Goal: Information Seeking & Learning: Check status

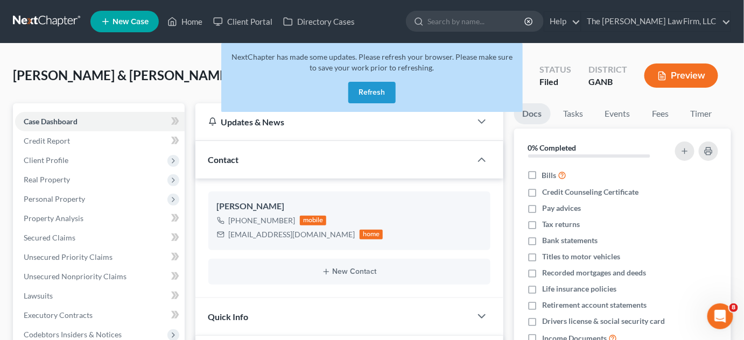
click at [373, 91] on button "Refresh" at bounding box center [371, 93] width 47 height 22
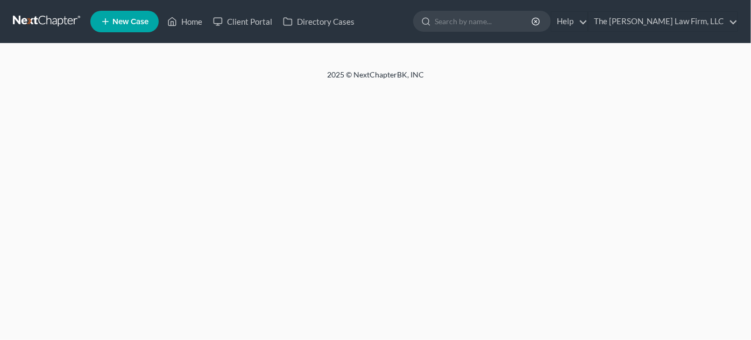
click at [476, 22] on input "search" at bounding box center [484, 21] width 98 height 20
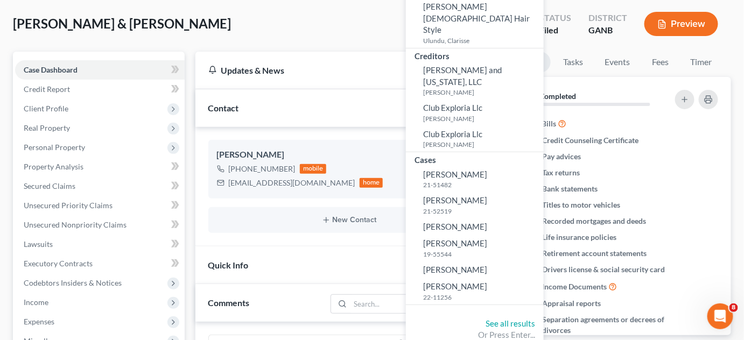
scroll to position [81, 0]
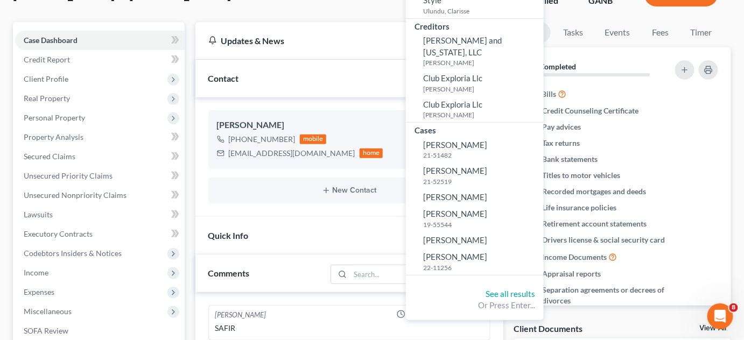
type input "clark"
click at [532, 289] on link "See all results" at bounding box center [509, 294] width 49 height 10
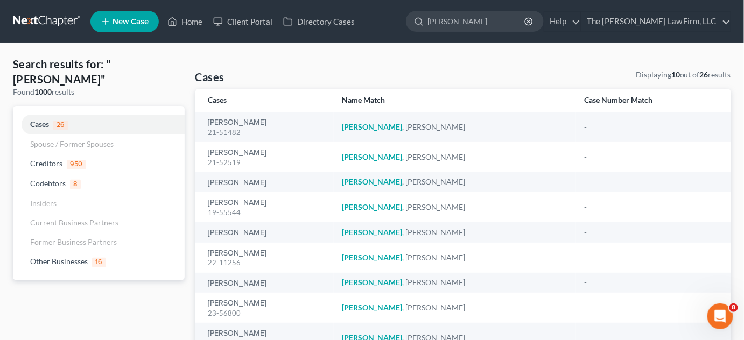
scroll to position [81, 0]
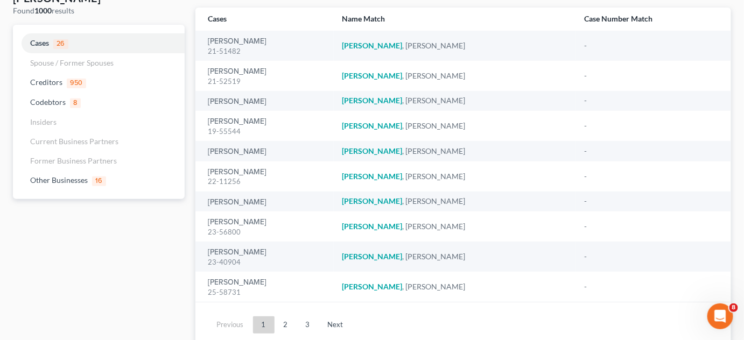
click at [284, 319] on link "2" at bounding box center [286, 324] width 22 height 17
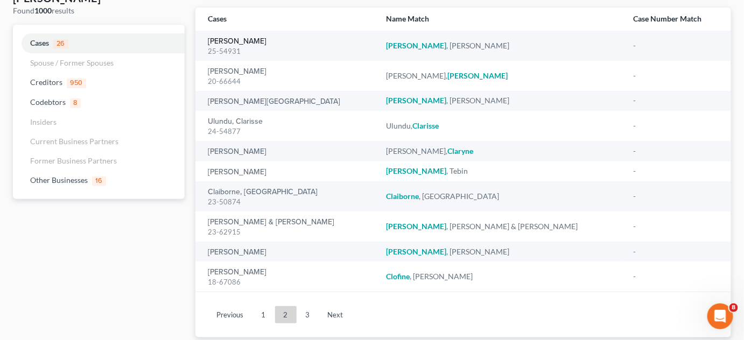
click at [244, 38] on link "Clark, Jimmy" at bounding box center [237, 42] width 59 height 8
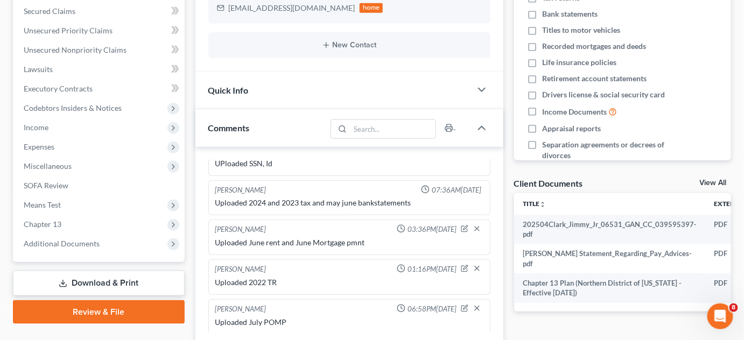
scroll to position [244, 0]
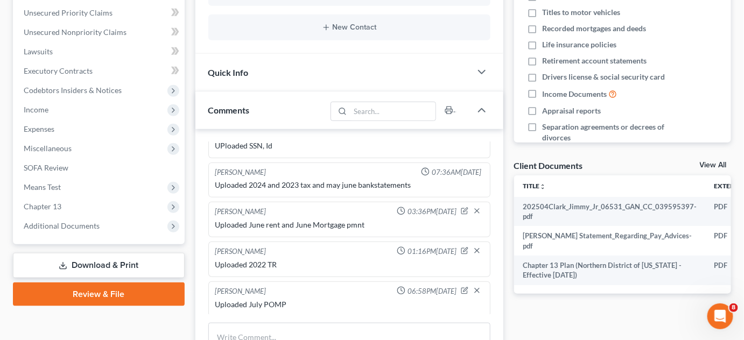
click at [84, 226] on span "Additional Documents" at bounding box center [62, 225] width 76 height 9
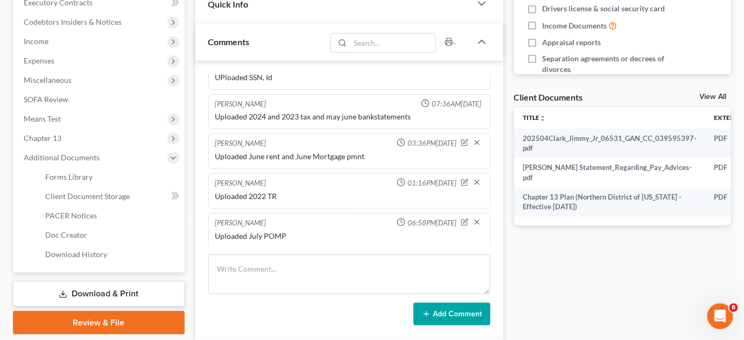
scroll to position [326, 0]
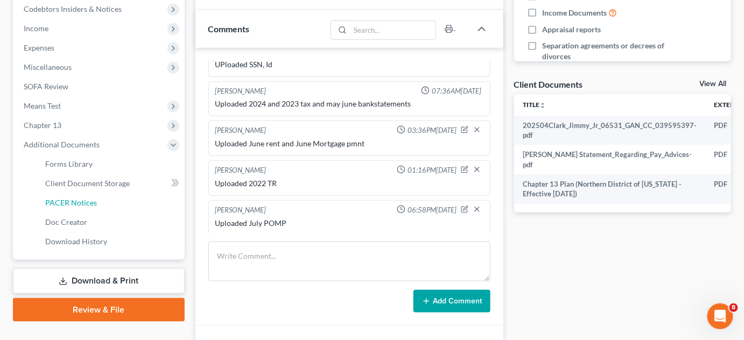
click at [82, 199] on span "PACER Notices" at bounding box center [71, 202] width 52 height 9
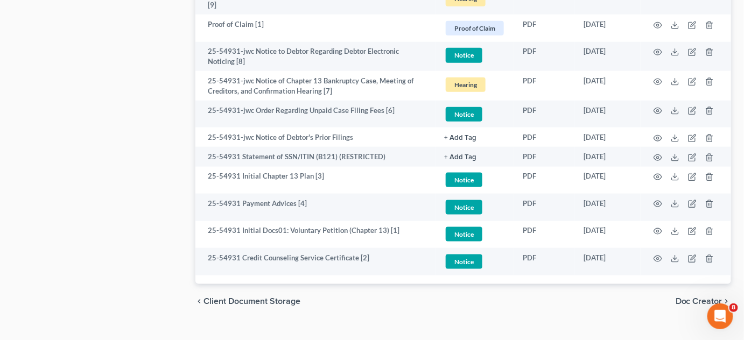
scroll to position [1728, 0]
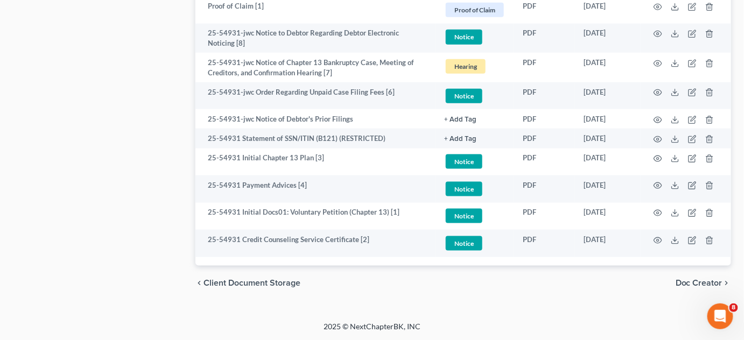
drag, startPoint x: 61, startPoint y: 142, endPoint x: 70, endPoint y: 143, distance: 9.7
click at [655, 156] on icon "button" at bounding box center [657, 158] width 9 height 9
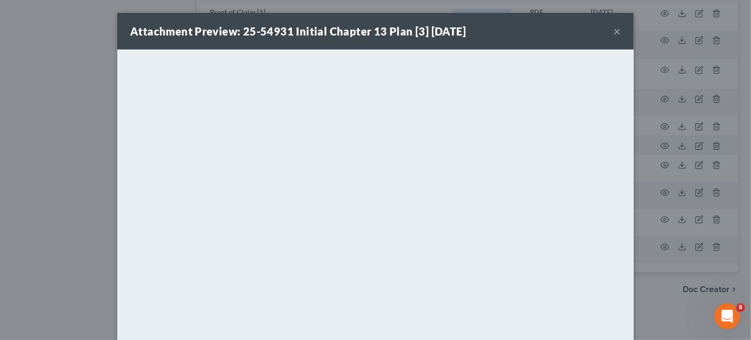
click at [0, 176] on div "Attachment Preview: 25-54931 Initial Chapter 13 Plan [3] 05/04/2025 × <object n…" at bounding box center [375, 170] width 751 height 340
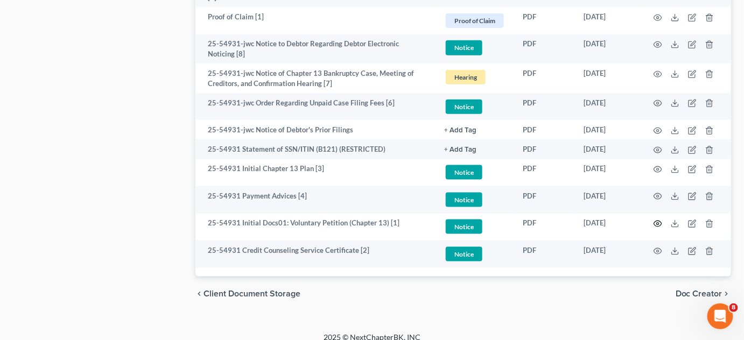
click at [656, 221] on icon "button" at bounding box center [658, 224] width 8 height 6
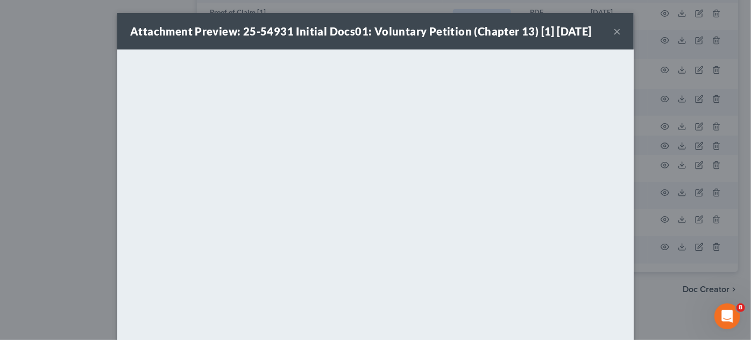
click at [617, 30] on div "Attachment Preview: 25-54931 Initial Docs01: Voluntary Petition (Chapter 13) [1…" at bounding box center [375, 31] width 517 height 37
click at [614, 32] on button "×" at bounding box center [617, 31] width 8 height 13
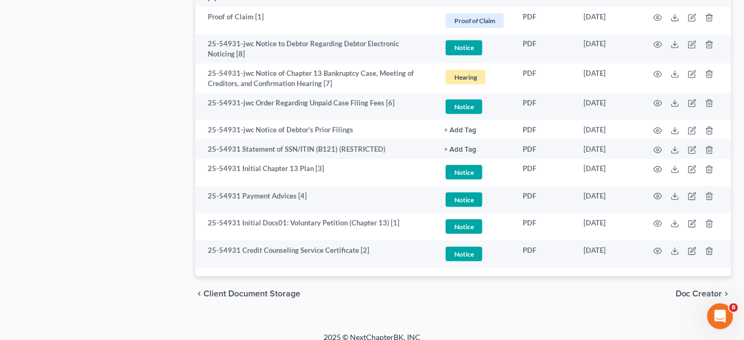
drag, startPoint x: 493, startPoint y: 316, endPoint x: 461, endPoint y: 311, distance: 32.7
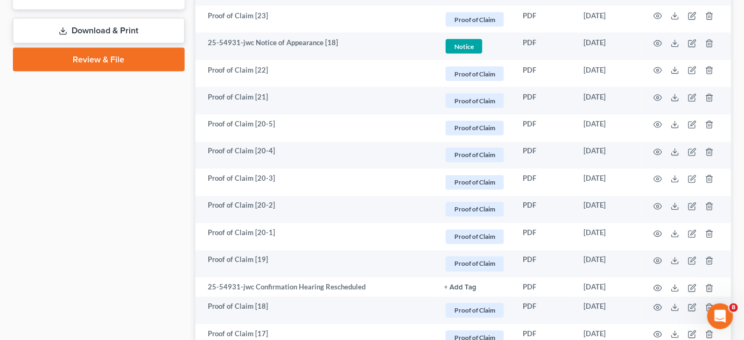
scroll to position [168, 0]
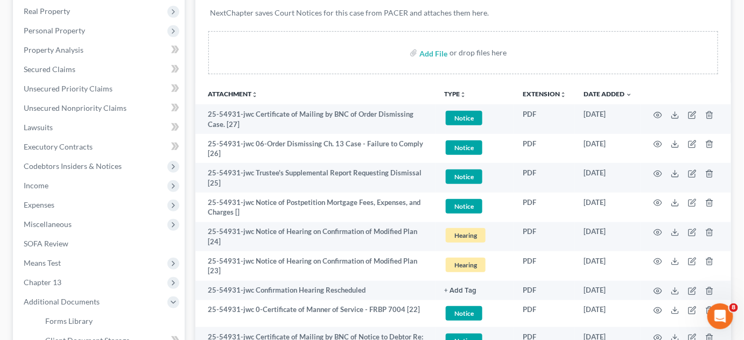
click at [48, 225] on span "Miscellaneous" at bounding box center [48, 224] width 48 height 9
click at [66, 242] on span "Attorney / Credit Counseling Fees" at bounding box center [102, 243] width 114 height 9
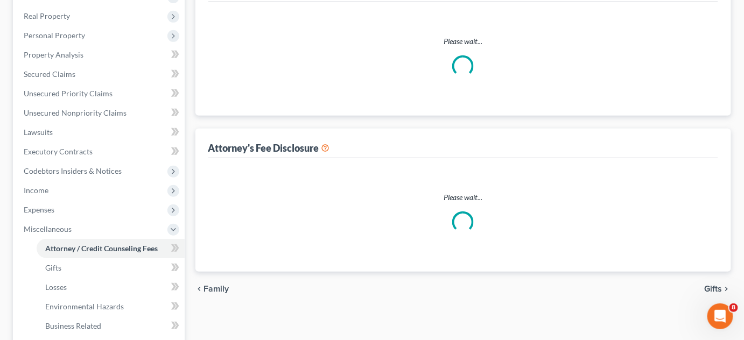
select select "2"
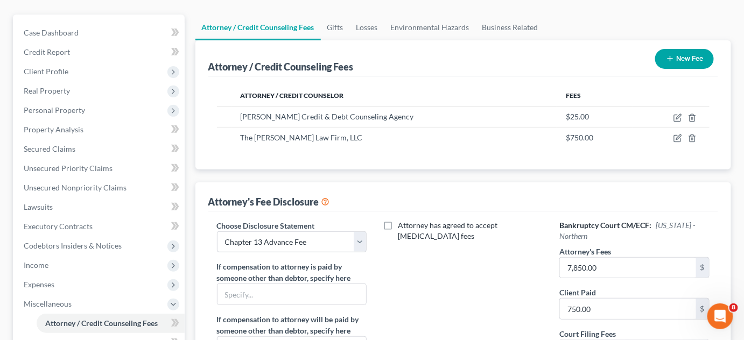
scroll to position [163, 0]
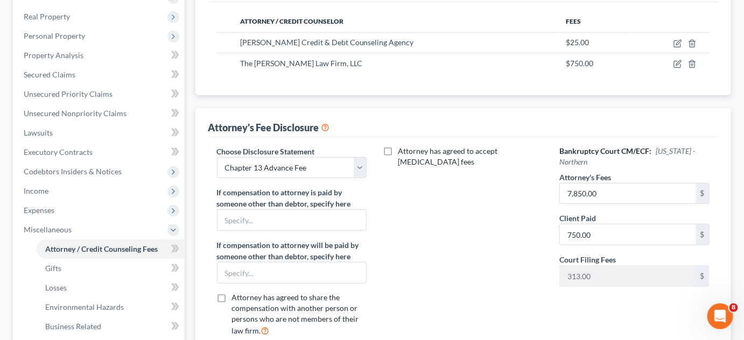
click at [478, 105] on div "Attorney / Credit Counseling Fees New Fee Attorney / Credit Counselor Fees Alle…" at bounding box center [463, 162] width 536 height 392
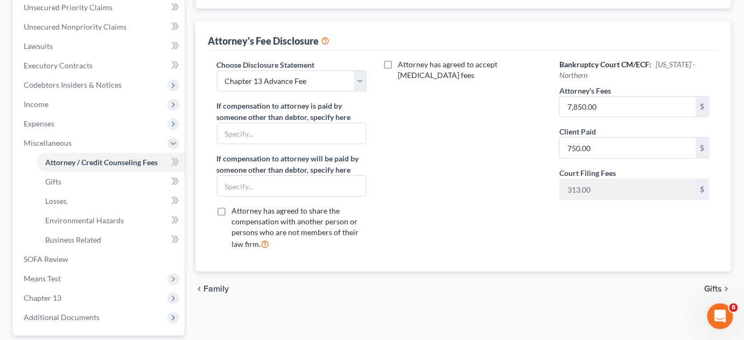
scroll to position [347, 0]
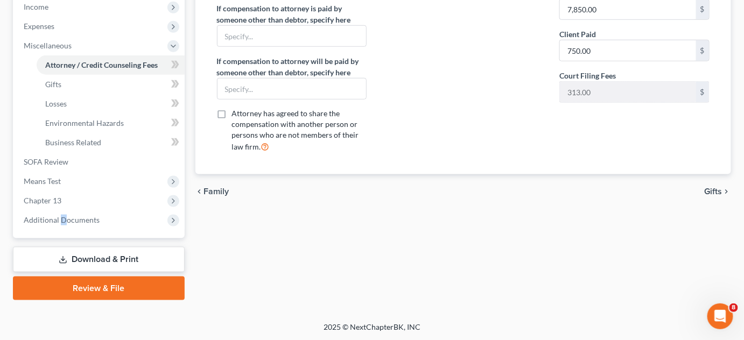
click at [62, 216] on span "Additional Documents" at bounding box center [62, 219] width 76 height 9
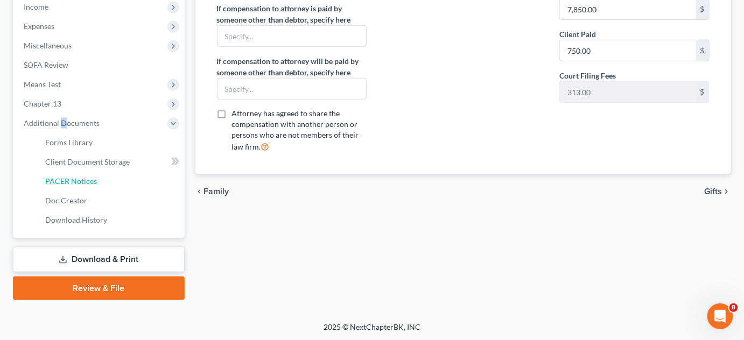
click at [88, 185] on span "PACER Notices" at bounding box center [71, 180] width 52 height 9
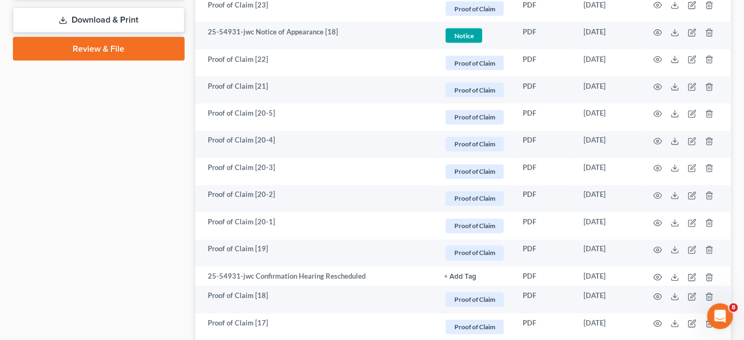
scroll to position [505, 0]
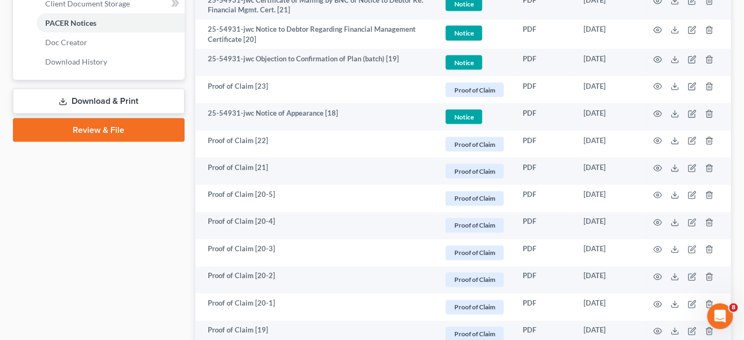
click at [658, 59] on circle "button" at bounding box center [657, 60] width 2 height 2
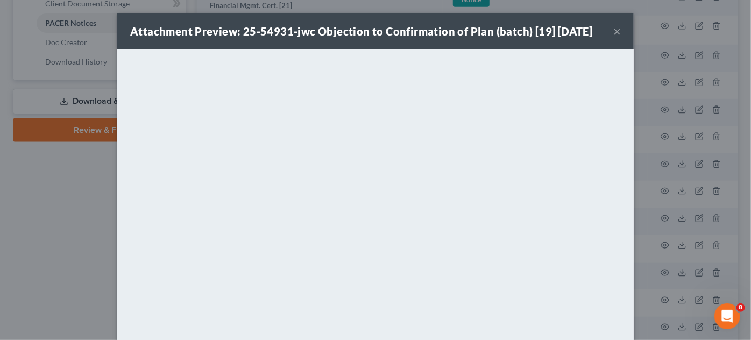
click at [30, 203] on div "Attachment Preview: 25-54931-jwc Objection to Confirmation of Plan (batch) [19]…" at bounding box center [375, 170] width 751 height 340
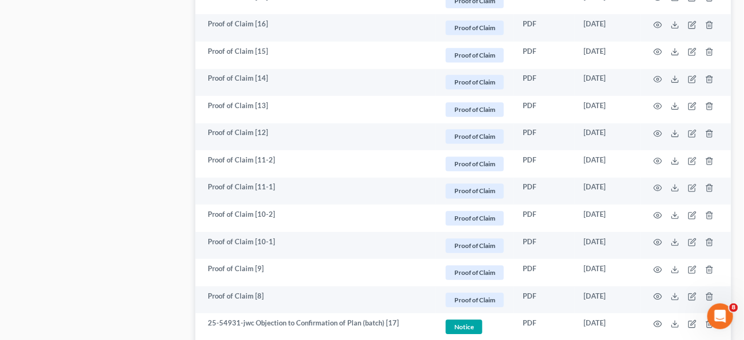
scroll to position [1076, 0]
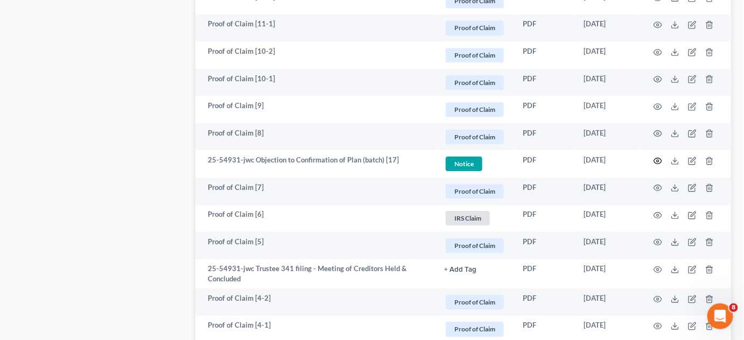
click at [655, 159] on icon "button" at bounding box center [657, 161] width 9 height 9
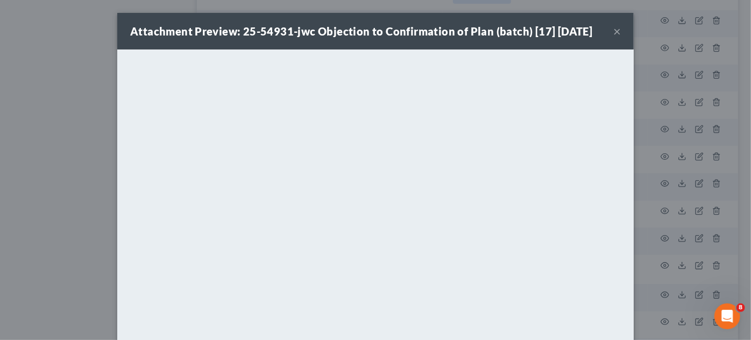
drag, startPoint x: 8, startPoint y: 207, endPoint x: 125, endPoint y: 203, distance: 117.3
click at [26, 206] on div "Attachment Preview: 25-54931-jwc Objection to Confirmation of Plan (batch) [17]…" at bounding box center [375, 170] width 751 height 340
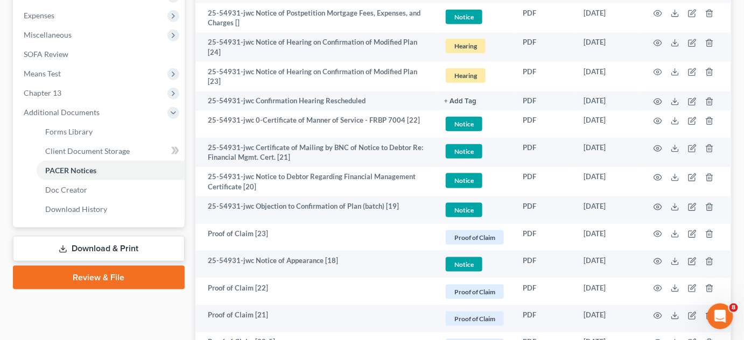
scroll to position [342, 0]
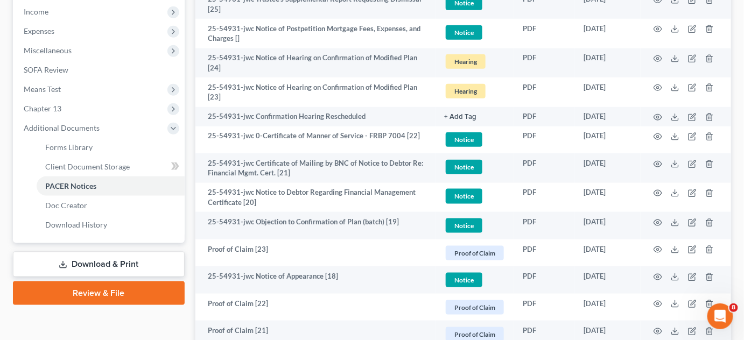
click at [658, 87] on circle "button" at bounding box center [657, 88] width 2 height 2
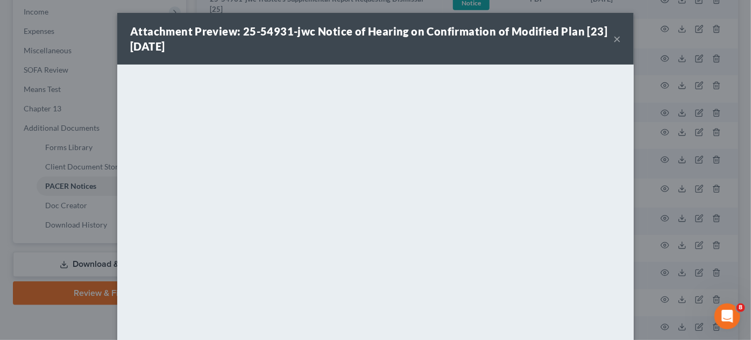
click at [653, 159] on div "Attachment Preview: 25-54931-jwc Notice of Hearing on Confirmation of Modified …" at bounding box center [375, 170] width 751 height 340
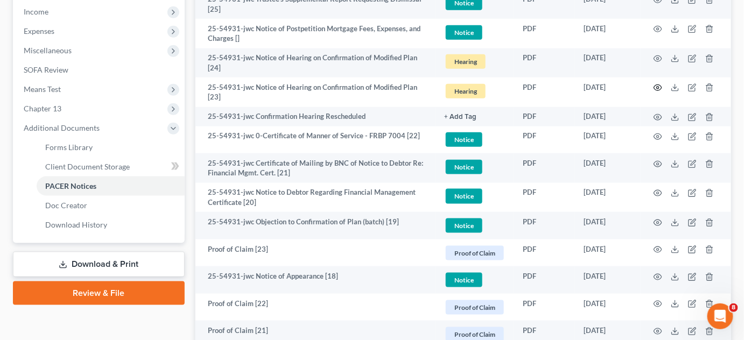
click at [657, 87] on circle "button" at bounding box center [657, 88] width 2 height 2
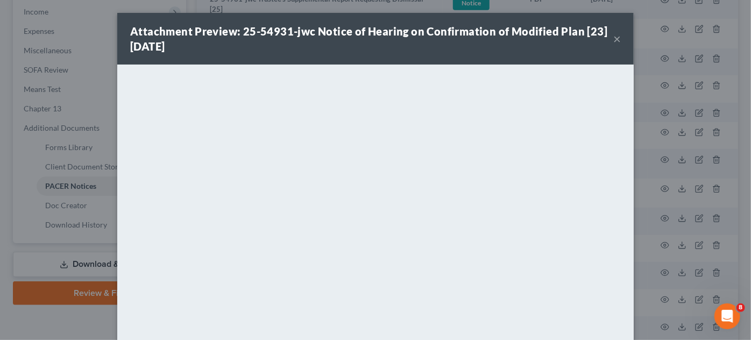
click at [646, 208] on div "Attachment Preview: 25-54931-jwc Notice of Hearing on Confirmation of Modified …" at bounding box center [375, 170] width 751 height 340
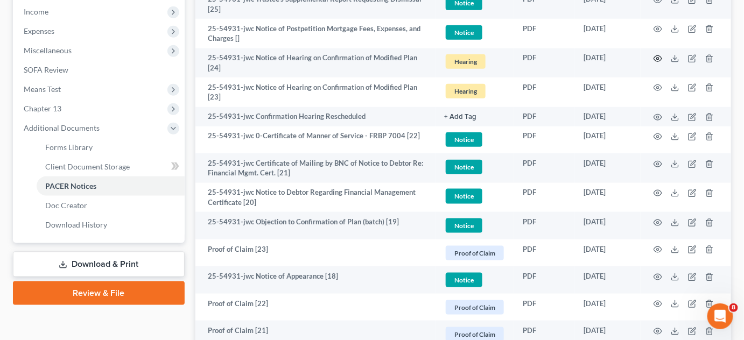
click at [654, 56] on icon "button" at bounding box center [658, 59] width 8 height 6
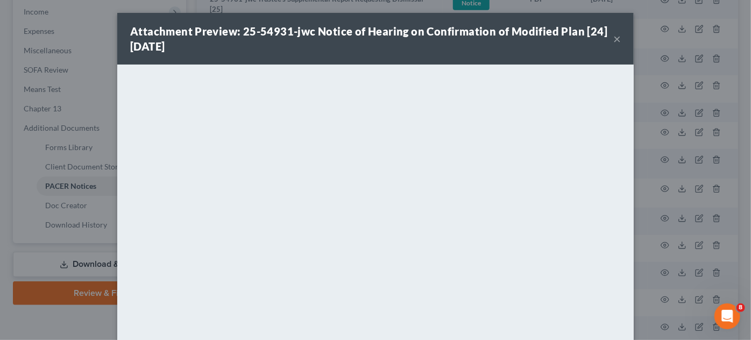
click at [665, 225] on div "Attachment Preview: 25-54931-jwc Notice of Hearing on Confirmation of Modified …" at bounding box center [375, 170] width 751 height 340
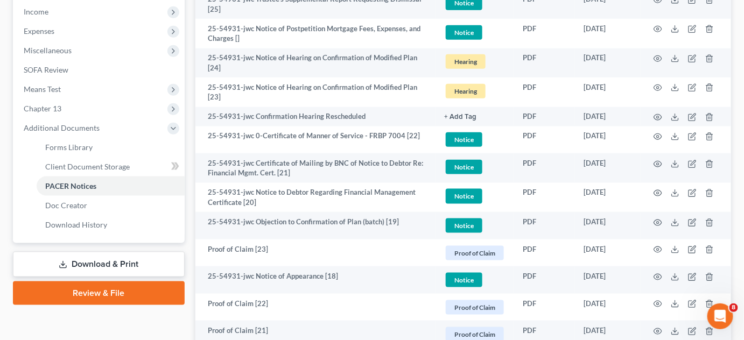
click at [654, 86] on td at bounding box center [685, 92] width 90 height 30
click at [657, 87] on circle "button" at bounding box center [657, 88] width 2 height 2
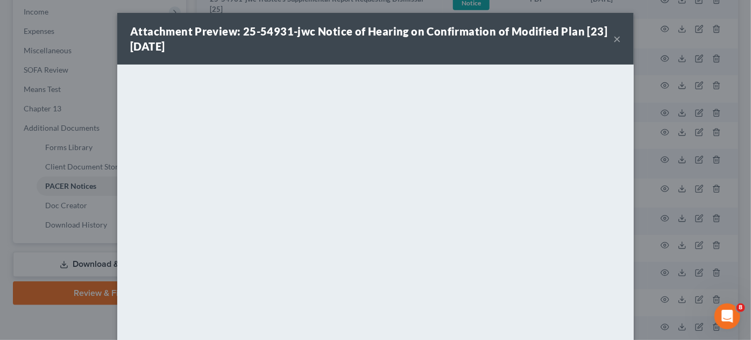
click at [648, 197] on div "Attachment Preview: 25-54931-jwc Notice of Hearing on Confirmation of Modified …" at bounding box center [375, 170] width 751 height 340
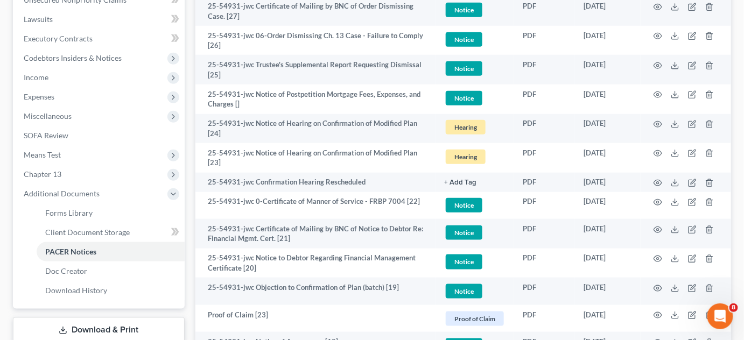
scroll to position [261, 0]
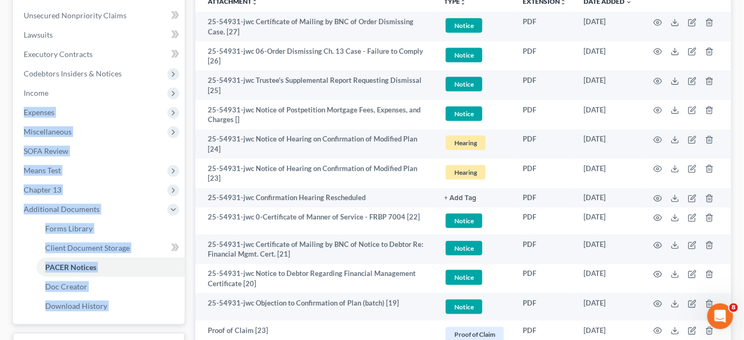
click at [654, 79] on icon "button" at bounding box center [658, 81] width 8 height 6
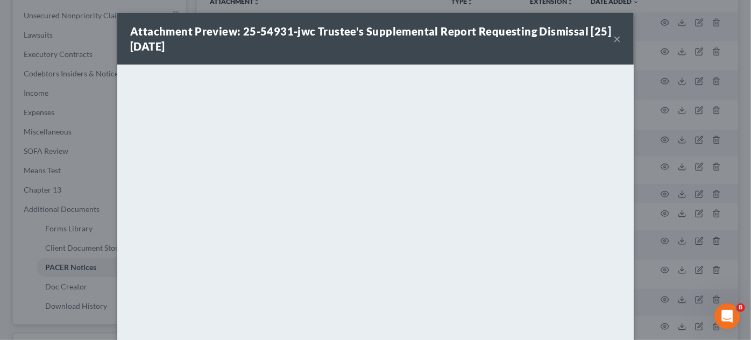
click at [660, 174] on div "Attachment Preview: 25-54931-jwc Trustee's Supplemental Report Requesting Dismi…" at bounding box center [375, 170] width 751 height 340
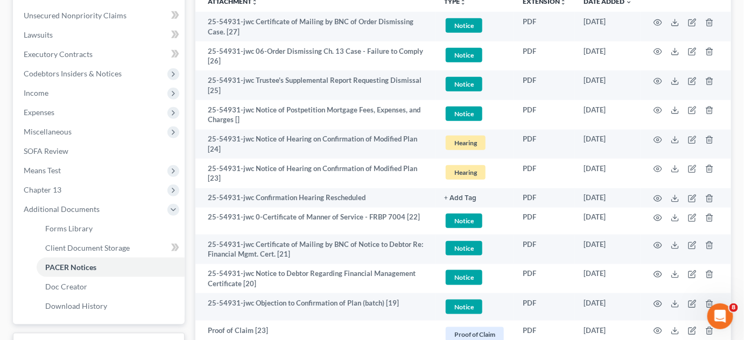
scroll to position [179, 0]
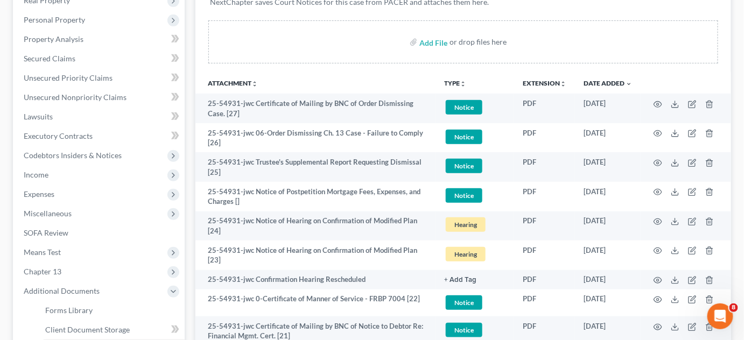
click at [339, 73] on th "Attachment unfold_more expand_more expand_less" at bounding box center [315, 83] width 240 height 22
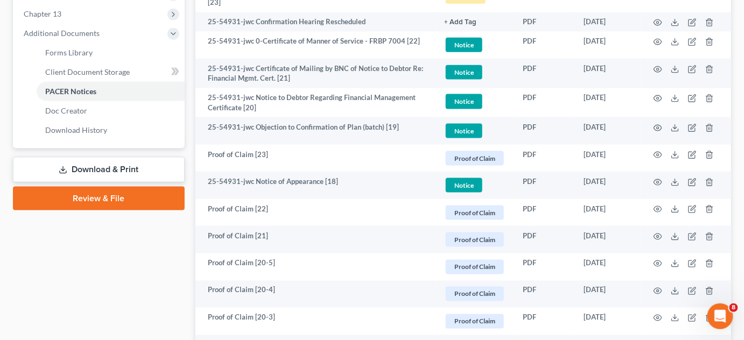
scroll to position [342, 0]
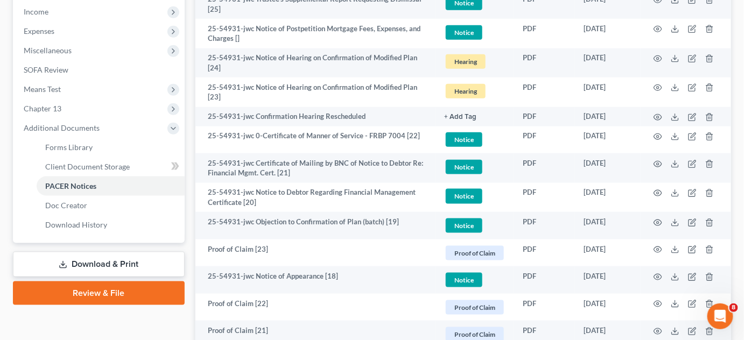
click at [47, 55] on span "Miscellaneous" at bounding box center [99, 50] width 169 height 19
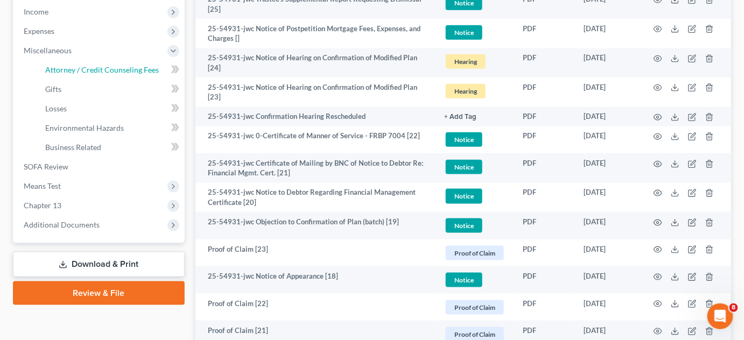
click at [57, 72] on span "Attorney / Credit Counseling Fees" at bounding box center [102, 69] width 114 height 9
select select "2"
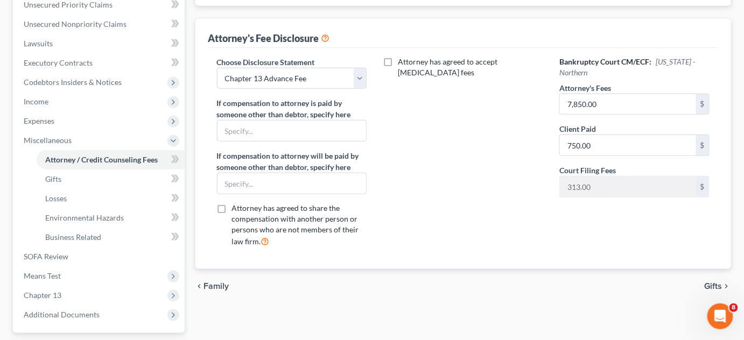
scroll to position [347, 0]
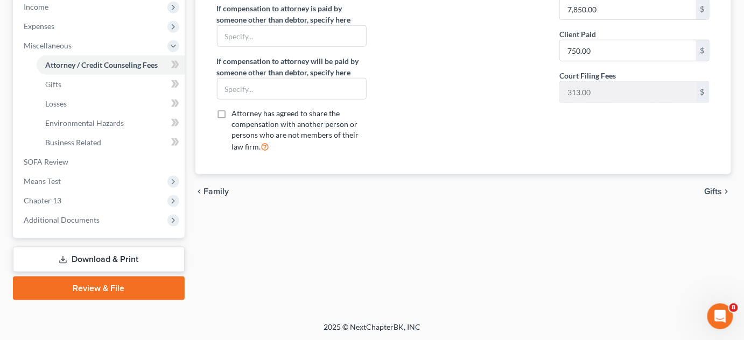
drag, startPoint x: 51, startPoint y: 219, endPoint x: 70, endPoint y: 227, distance: 20.5
click at [51, 219] on span "Additional Documents" at bounding box center [62, 219] width 76 height 9
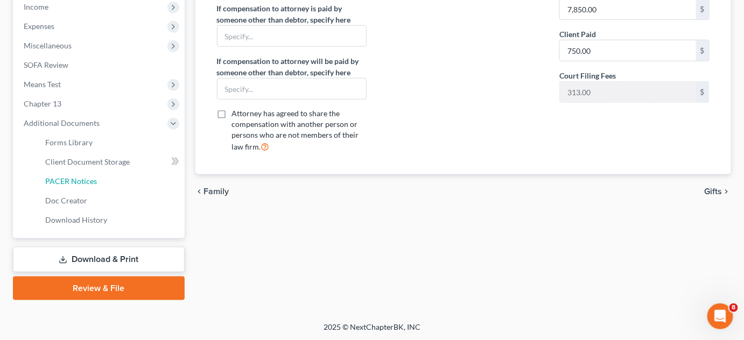
click at [86, 184] on span "PACER Notices" at bounding box center [71, 180] width 52 height 9
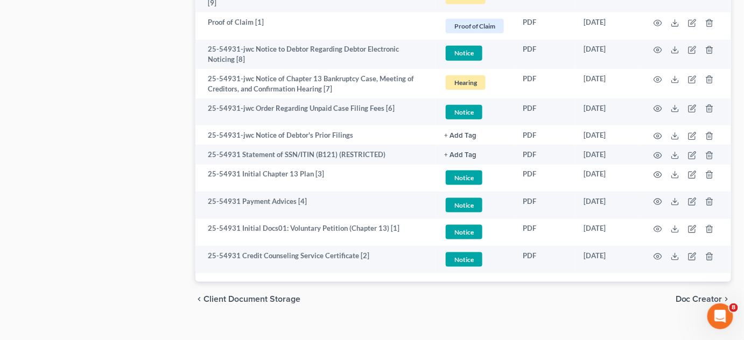
scroll to position [1728, 0]
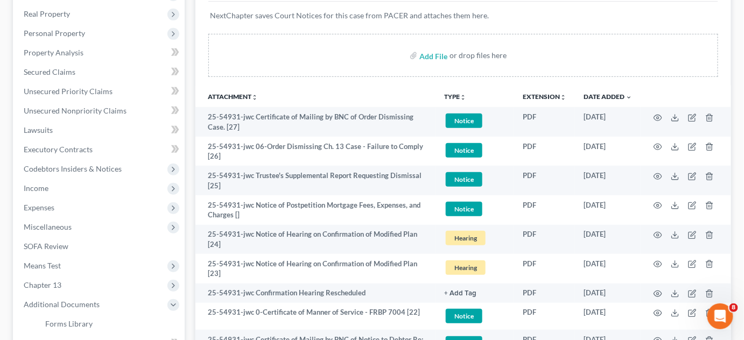
scroll to position [326, 0]
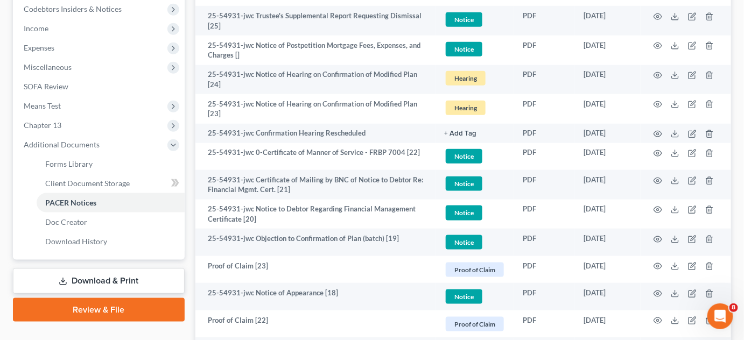
drag, startPoint x: 31, startPoint y: 66, endPoint x: 63, endPoint y: 105, distance: 50.5
click at [31, 67] on span "Miscellaneous" at bounding box center [48, 66] width 48 height 9
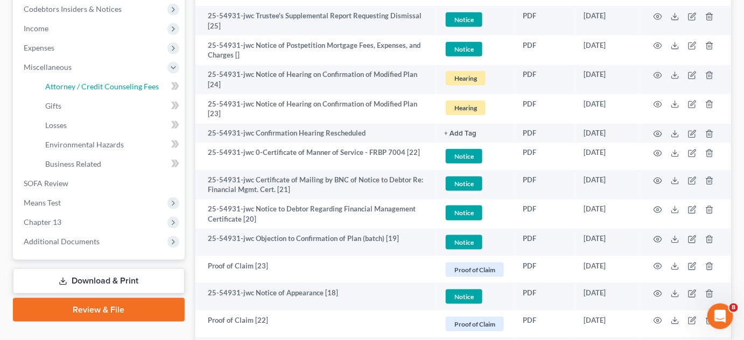
click at [56, 87] on span "Attorney / Credit Counseling Fees" at bounding box center [102, 86] width 114 height 9
select select "2"
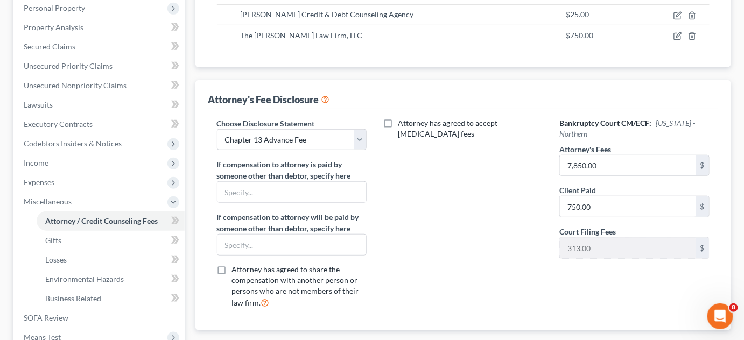
scroll to position [244, 0]
